Goal: Information Seeking & Learning: Get advice/opinions

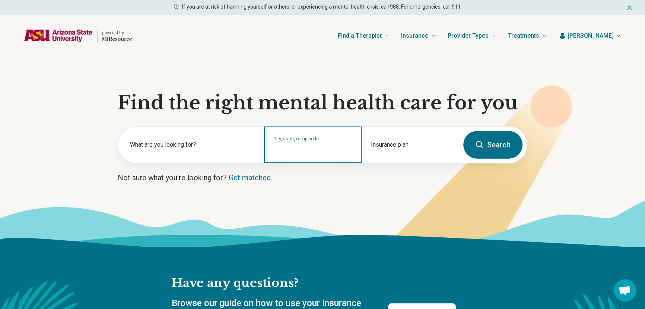
click at [327, 153] on input "City, state, or zip code" at bounding box center [312, 149] width 79 height 9
type input "*****"
click at [464, 131] on button "Search" at bounding box center [493, 145] width 59 height 28
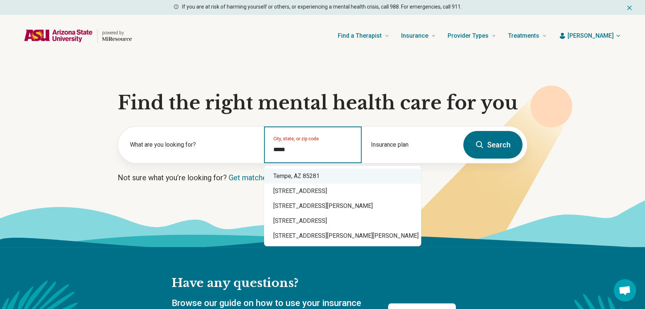
click at [325, 175] on div "Tempe, AZ 85281" at bounding box center [342, 175] width 157 height 15
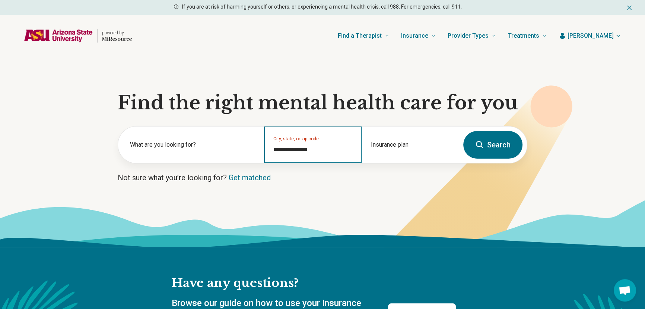
type input "**********"
click at [493, 148] on button "Search" at bounding box center [493, 145] width 59 height 28
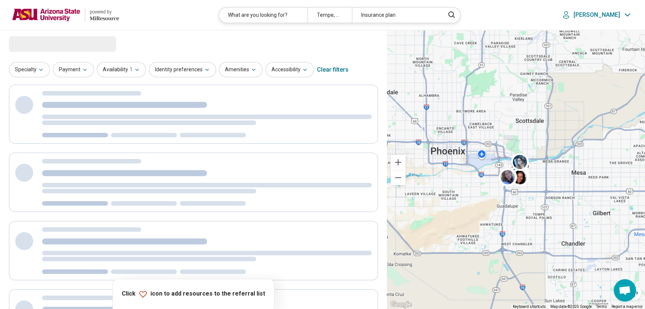
select select "***"
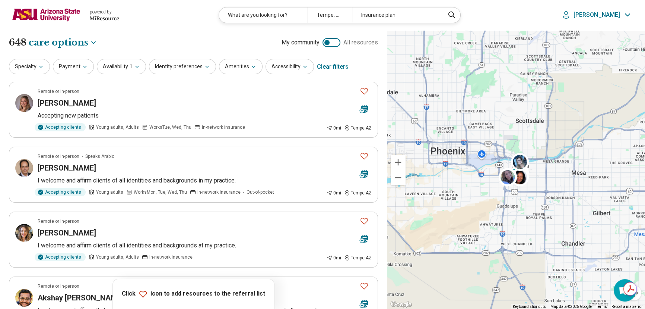
click at [64, 11] on img at bounding box center [46, 15] width 69 height 18
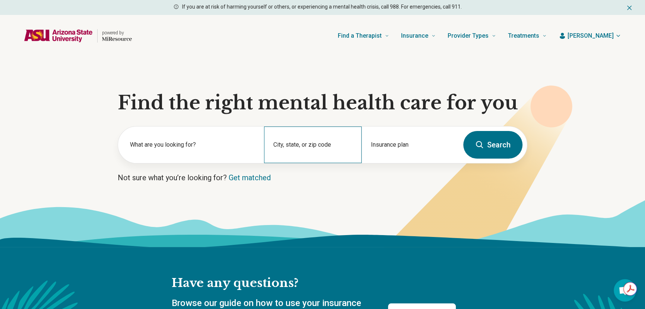
click at [300, 145] on div "City, state, or zip code" at bounding box center [312, 144] width 97 height 37
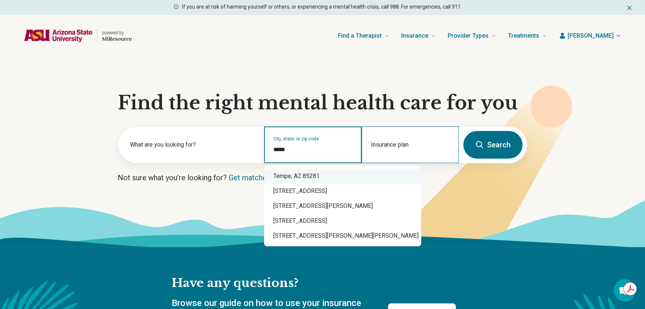
drag, startPoint x: 341, startPoint y: 177, endPoint x: 395, endPoint y: 158, distance: 57.4
click at [341, 177] on div "Tempe, AZ 85281" at bounding box center [342, 175] width 157 height 15
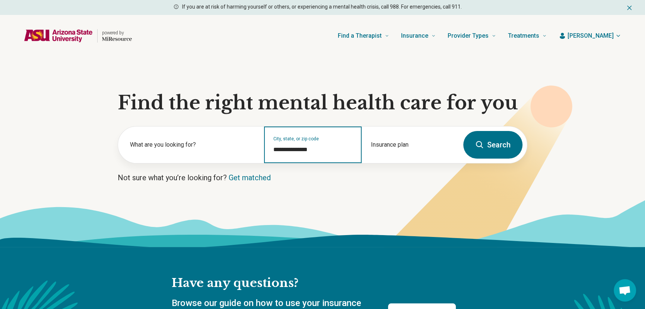
type input "**********"
click at [477, 149] on button "Search" at bounding box center [493, 145] width 59 height 28
select select "***"
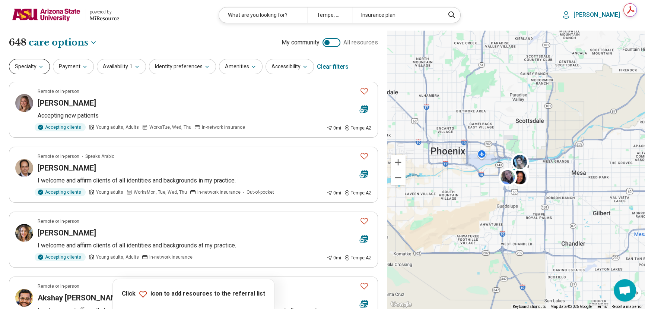
click at [34, 67] on button "Specialty" at bounding box center [29, 66] width 41 height 15
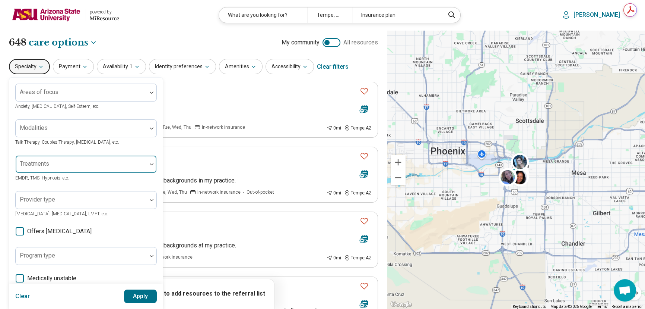
click at [38, 168] on div at bounding box center [81, 167] width 125 height 10
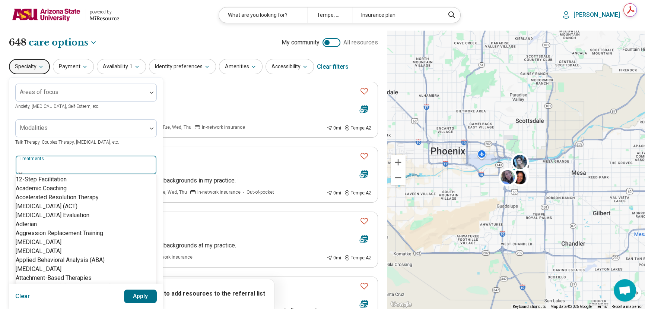
scroll to position [542, 0]
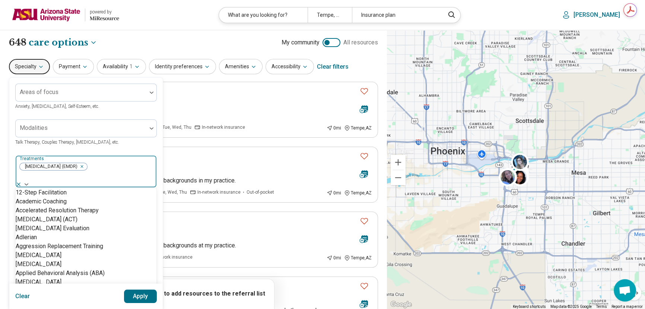
click at [28, 183] on img at bounding box center [27, 184] width 4 height 2
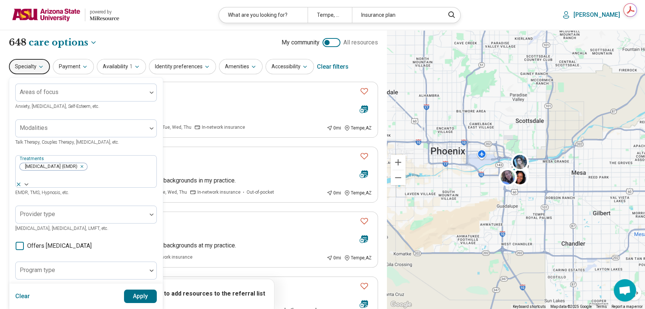
click at [144, 292] on button "Apply" at bounding box center [140, 295] width 33 height 13
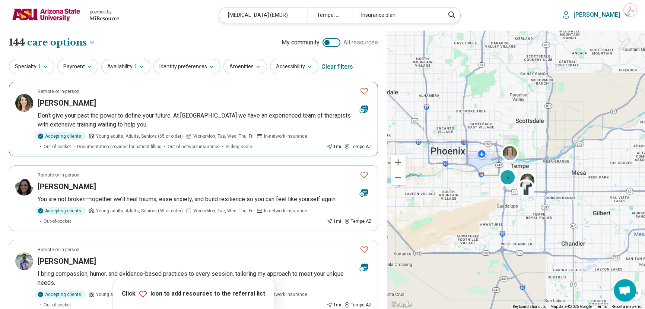
click at [96, 105] on h3 "Katherine Kandaris-Weiner" at bounding box center [67, 103] width 58 height 10
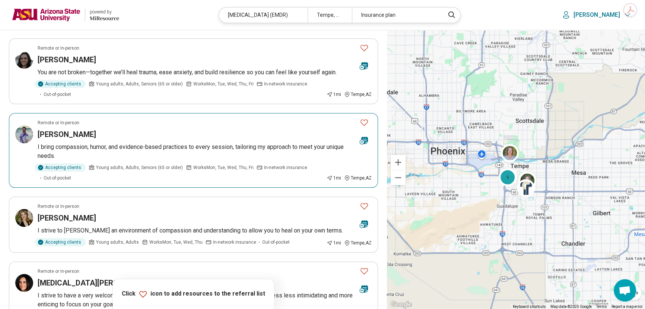
scroll to position [135, 0]
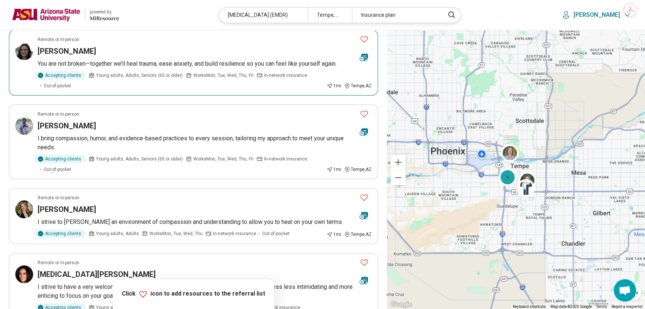
click at [78, 48] on h3 "Isabel Jaurequi-Maestas" at bounding box center [67, 51] width 58 height 10
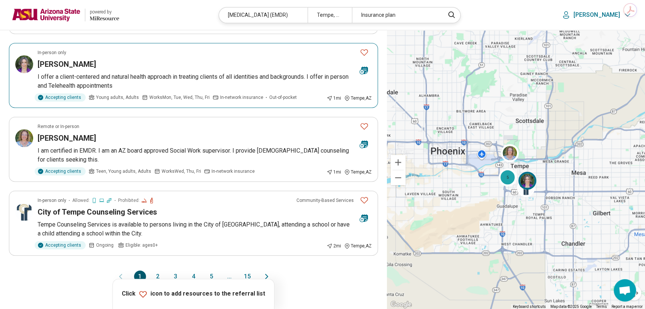
scroll to position [576, 0]
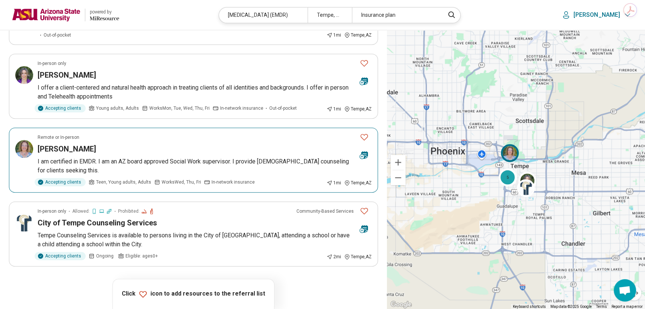
click at [63, 143] on h3 "Michelle Crowell" at bounding box center [67, 148] width 58 height 10
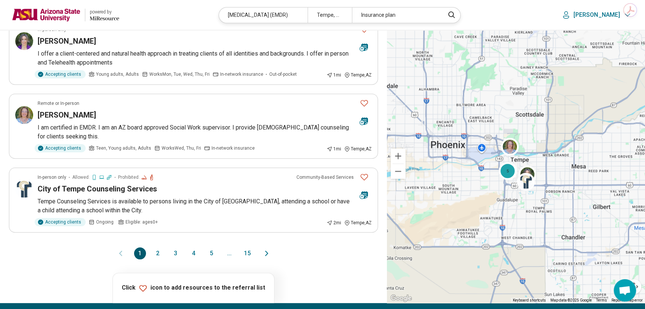
click at [157, 247] on button "2" at bounding box center [158, 253] width 12 height 12
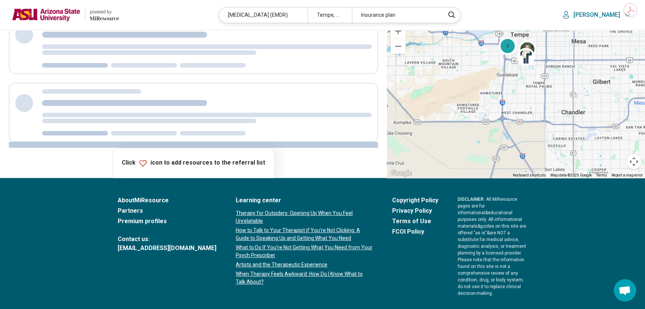
scroll to position [0, 0]
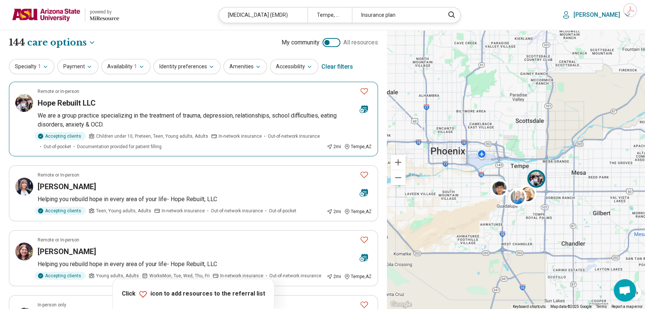
click at [78, 99] on h3 "Hope Rebuilt LLC" at bounding box center [67, 103] width 58 height 10
drag, startPoint x: 48, startPoint y: 16, endPoint x: 73, endPoint y: 0, distance: 29.0
click at [49, 16] on img at bounding box center [46, 15] width 69 height 18
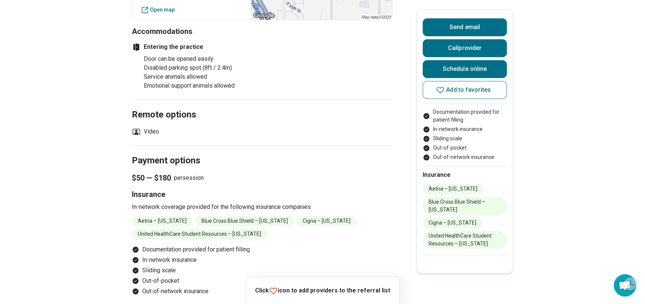
scroll to position [711, 0]
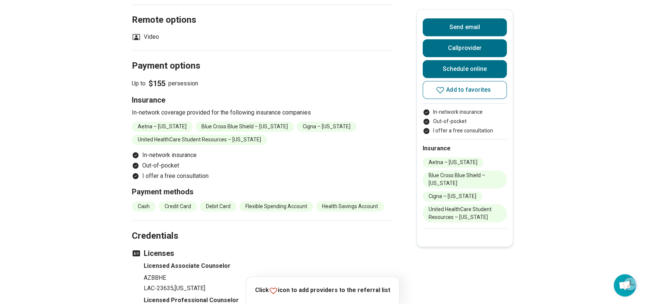
scroll to position [711, 0]
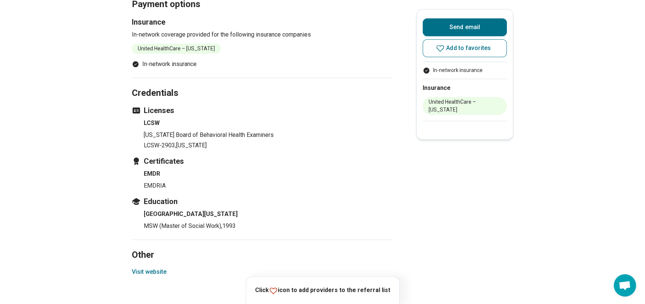
scroll to position [711, 0]
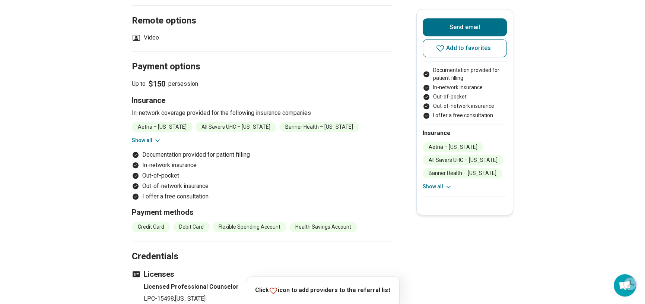
scroll to position [711, 0]
